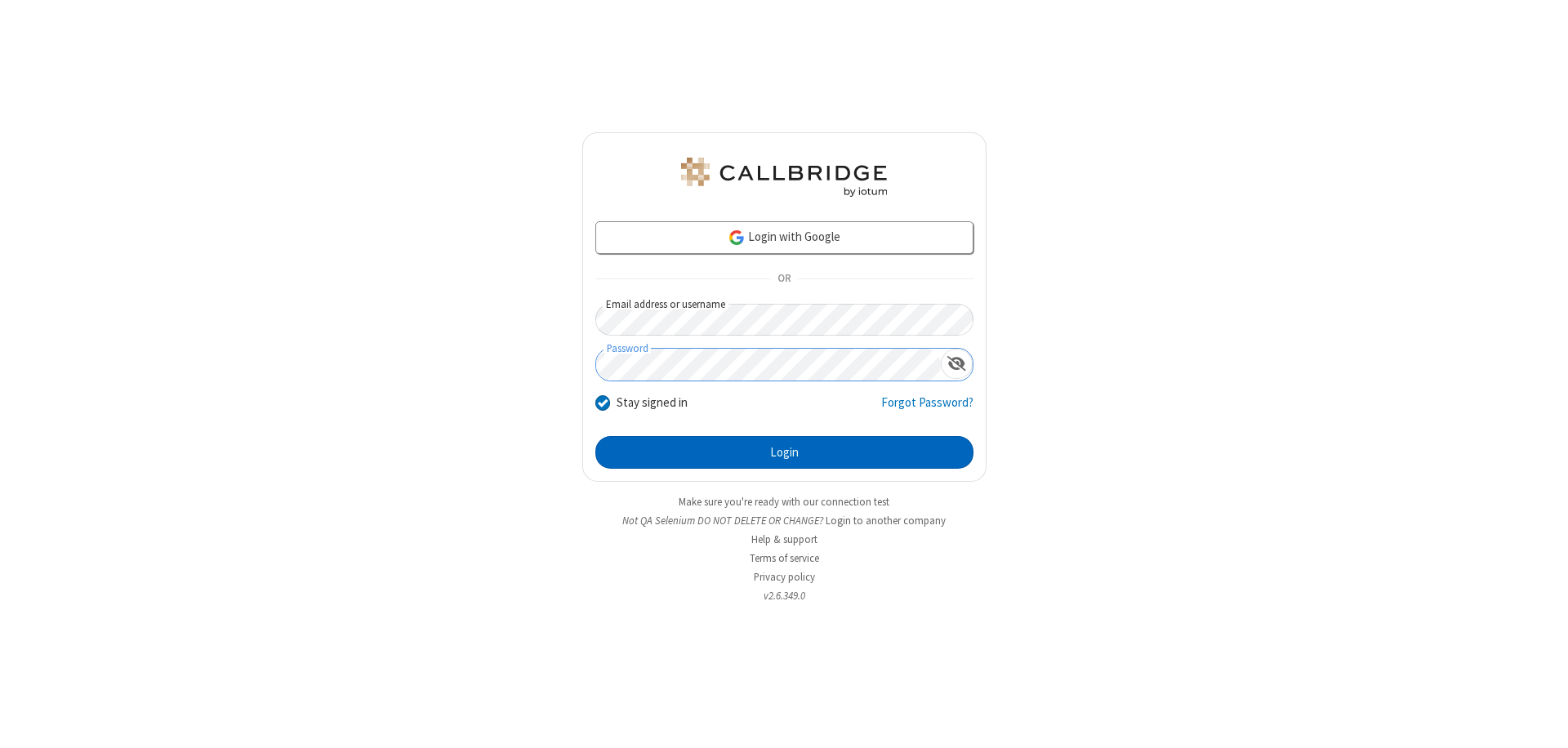
click at [784, 453] on button "Login" at bounding box center [784, 453] width 378 height 32
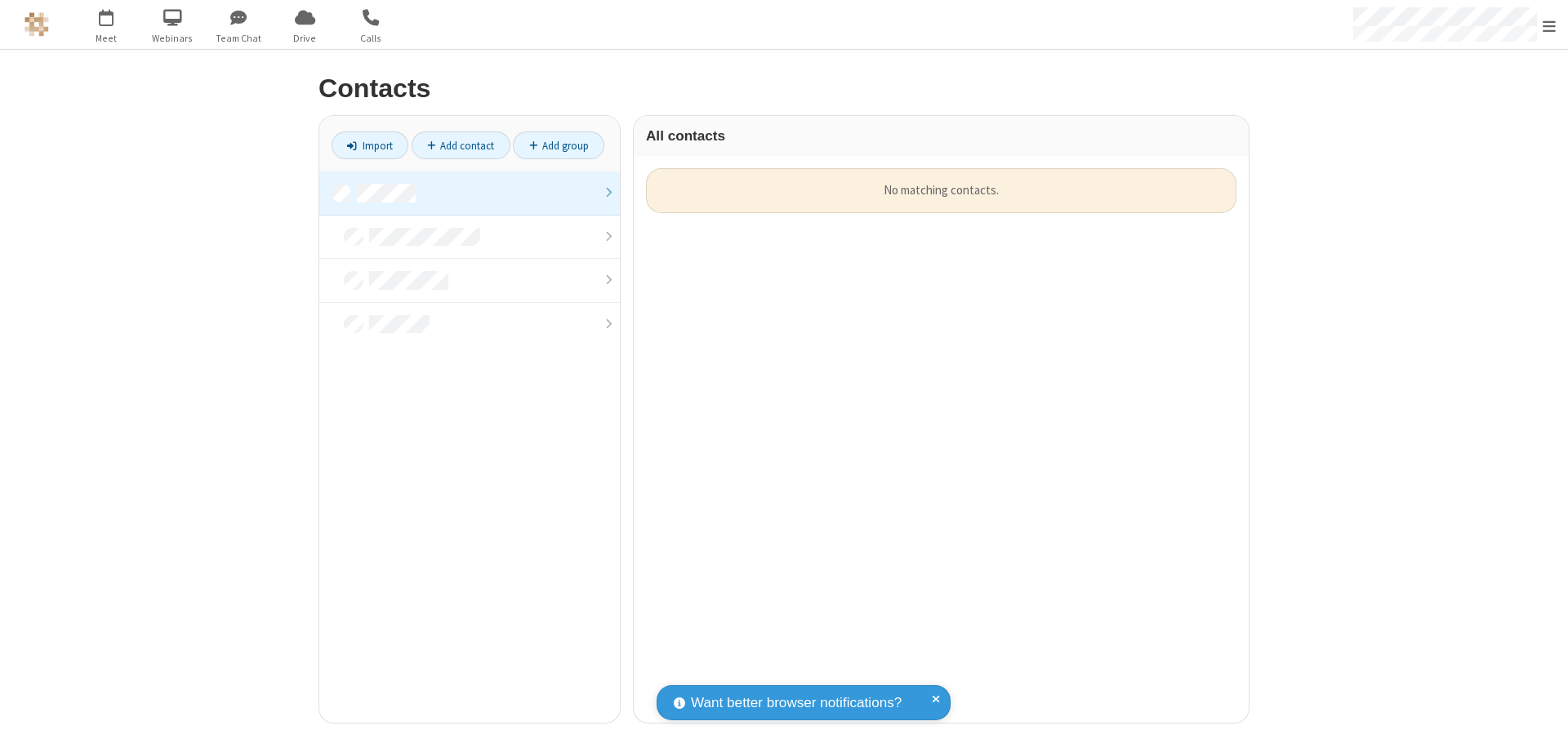
scroll to position [13, 13]
click at [470, 193] on link at bounding box center [470, 194] width 301 height 44
click at [460, 145] on link "Add contact" at bounding box center [461, 145] width 99 height 28
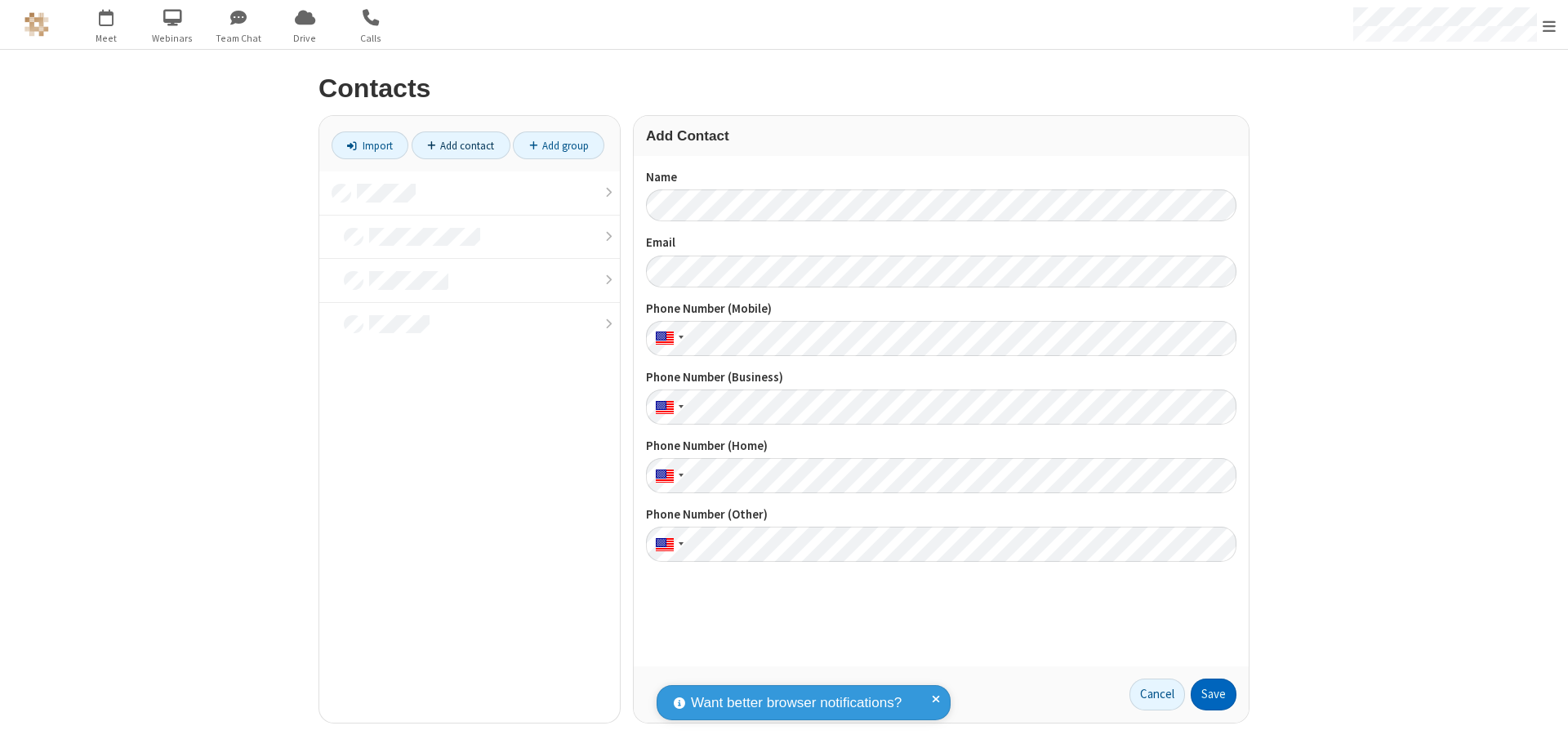
click at [1214, 694] on button "Save" at bounding box center [1214, 695] width 46 height 32
